Goal: Download file/media

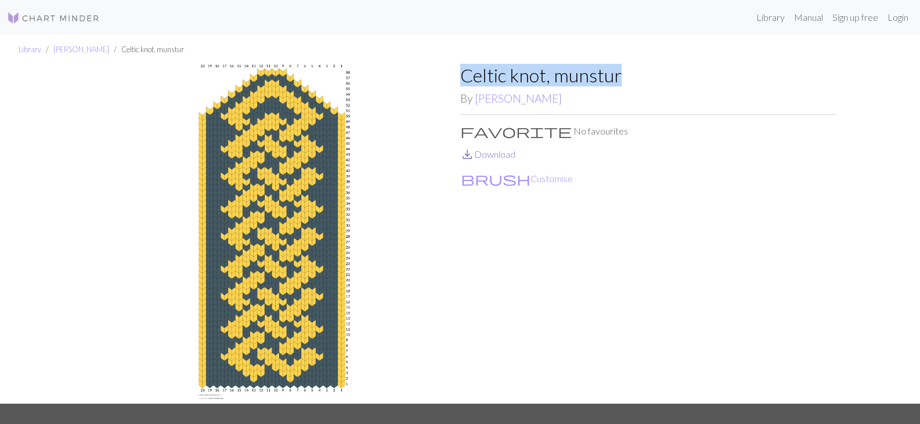
click at [491, 153] on link "save_alt Download" at bounding box center [487, 154] width 55 height 11
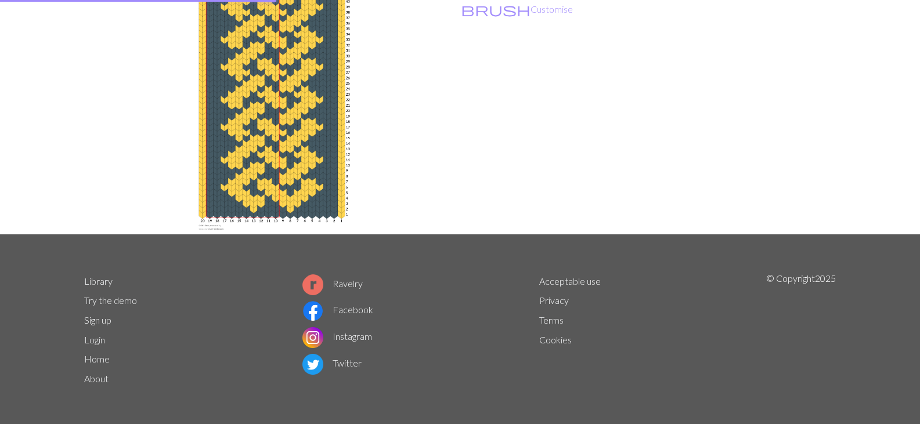
scroll to position [171, 0]
